Goal: Communication & Community: Answer question/provide support

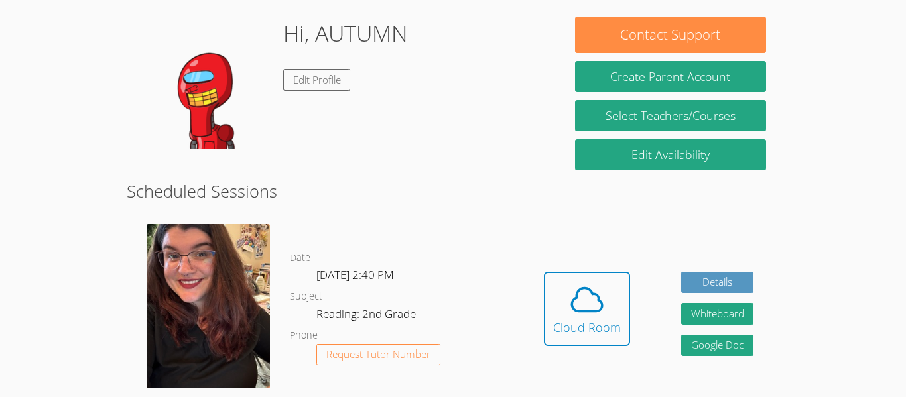
scroll to position [383, 0]
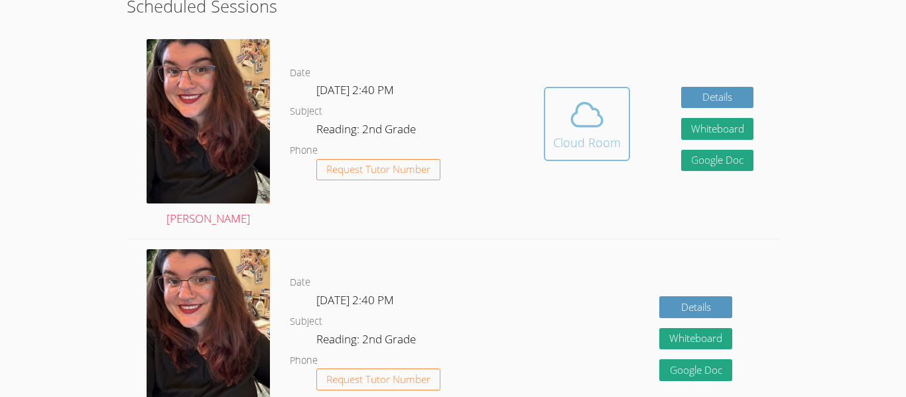
click at [594, 105] on icon at bounding box center [586, 114] width 37 height 37
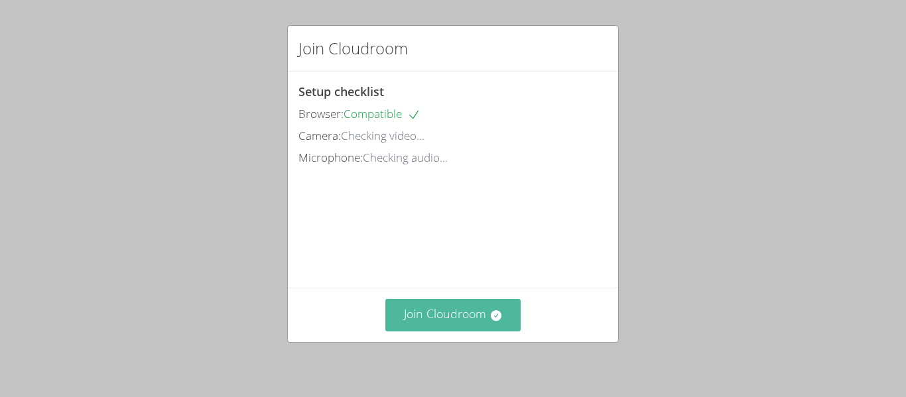
click at [446, 309] on button "Join Cloudroom" at bounding box center [453, 315] width 136 height 33
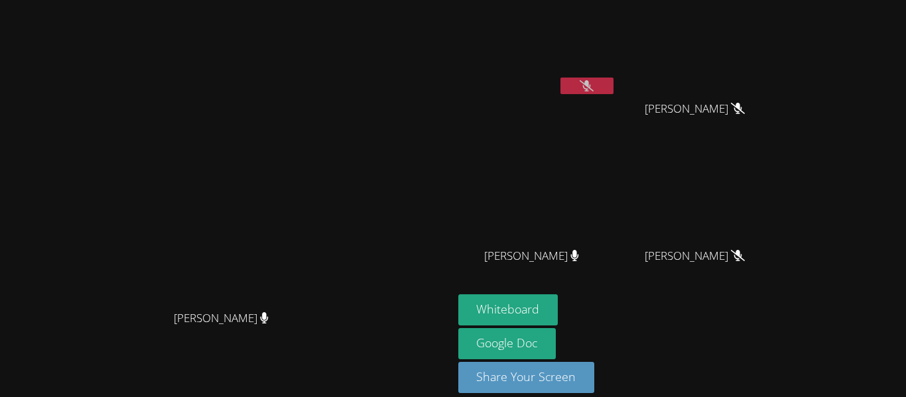
click at [616, 61] on video at bounding box center [537, 49] width 158 height 89
click at [614, 92] on button at bounding box center [587, 86] width 53 height 17
click at [594, 80] on icon at bounding box center [587, 85] width 14 height 11
click at [561, 78] on button at bounding box center [587, 86] width 53 height 17
click at [594, 87] on icon at bounding box center [587, 85] width 14 height 11
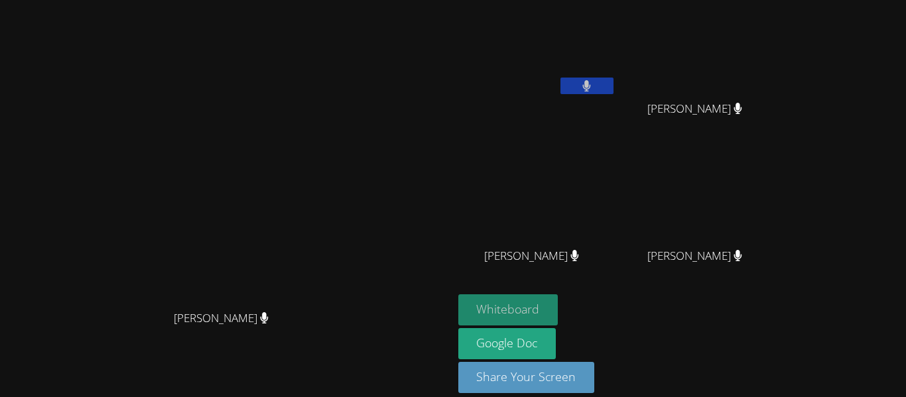
click at [559, 310] on button "Whiteboard" at bounding box center [508, 310] width 100 height 31
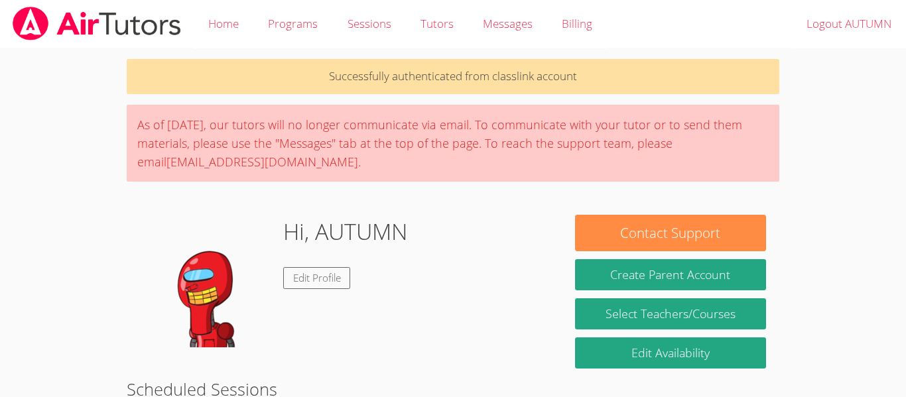
scroll to position [383, 0]
